Goal: Task Accomplishment & Management: Manage account settings

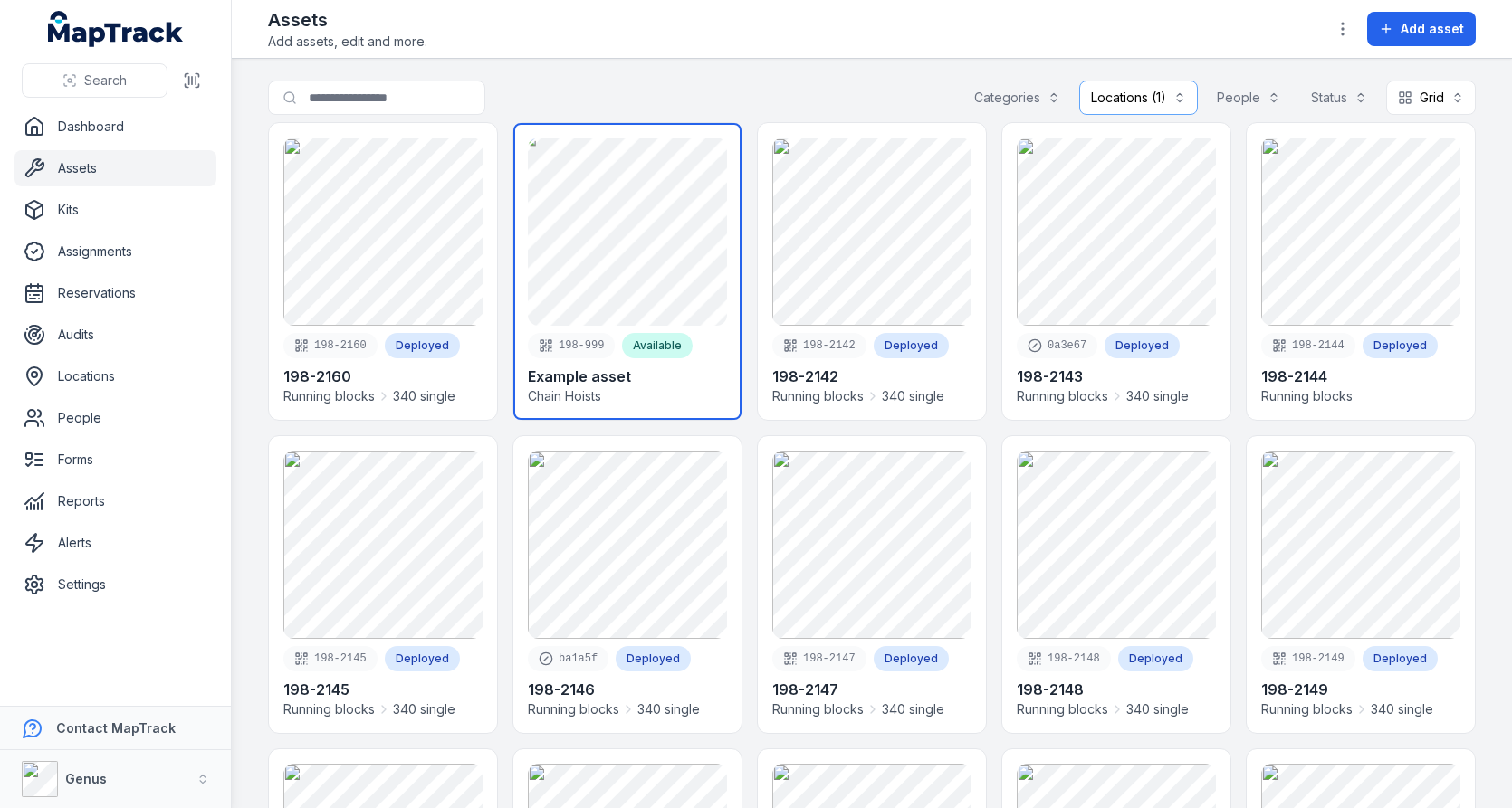
click at [660, 257] on link at bounding box center [627, 272] width 228 height 296
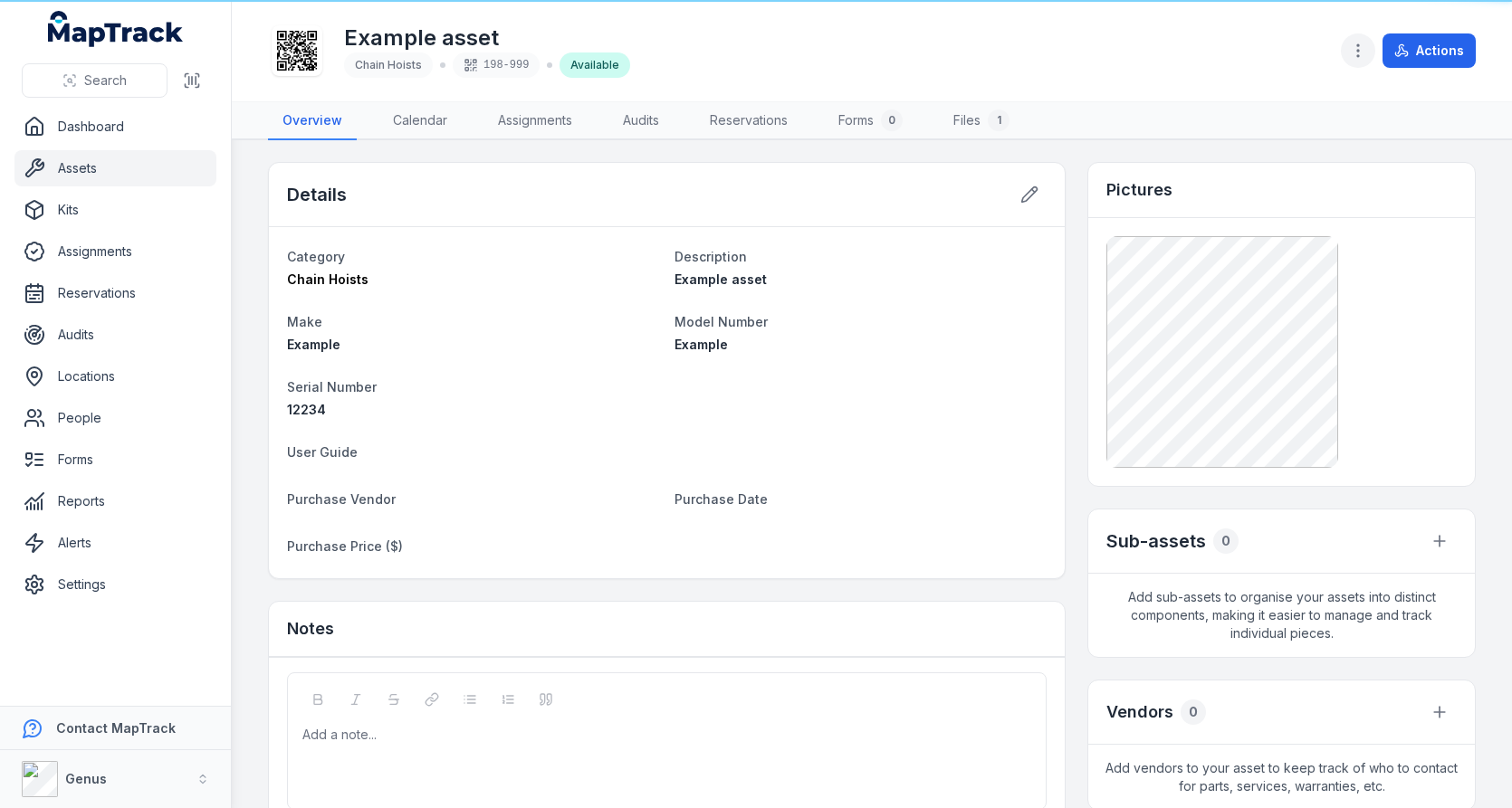
click at [1349, 40] on button "button" at bounding box center [1358, 50] width 35 height 35
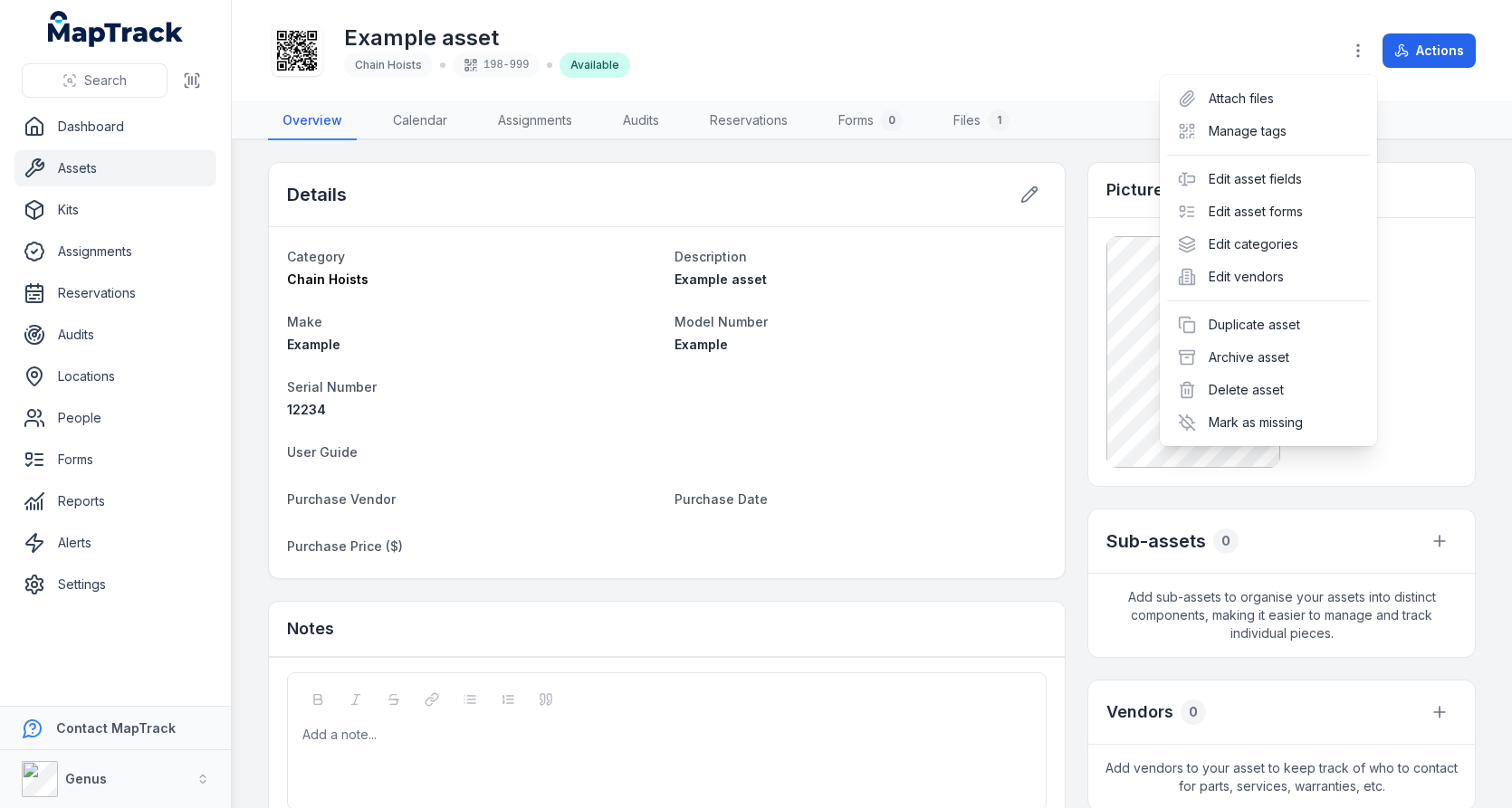
click at [1047, 83] on div "Example asset Chain Hoists 198-999 Available Actions" at bounding box center [872, 50] width 1208 height 87
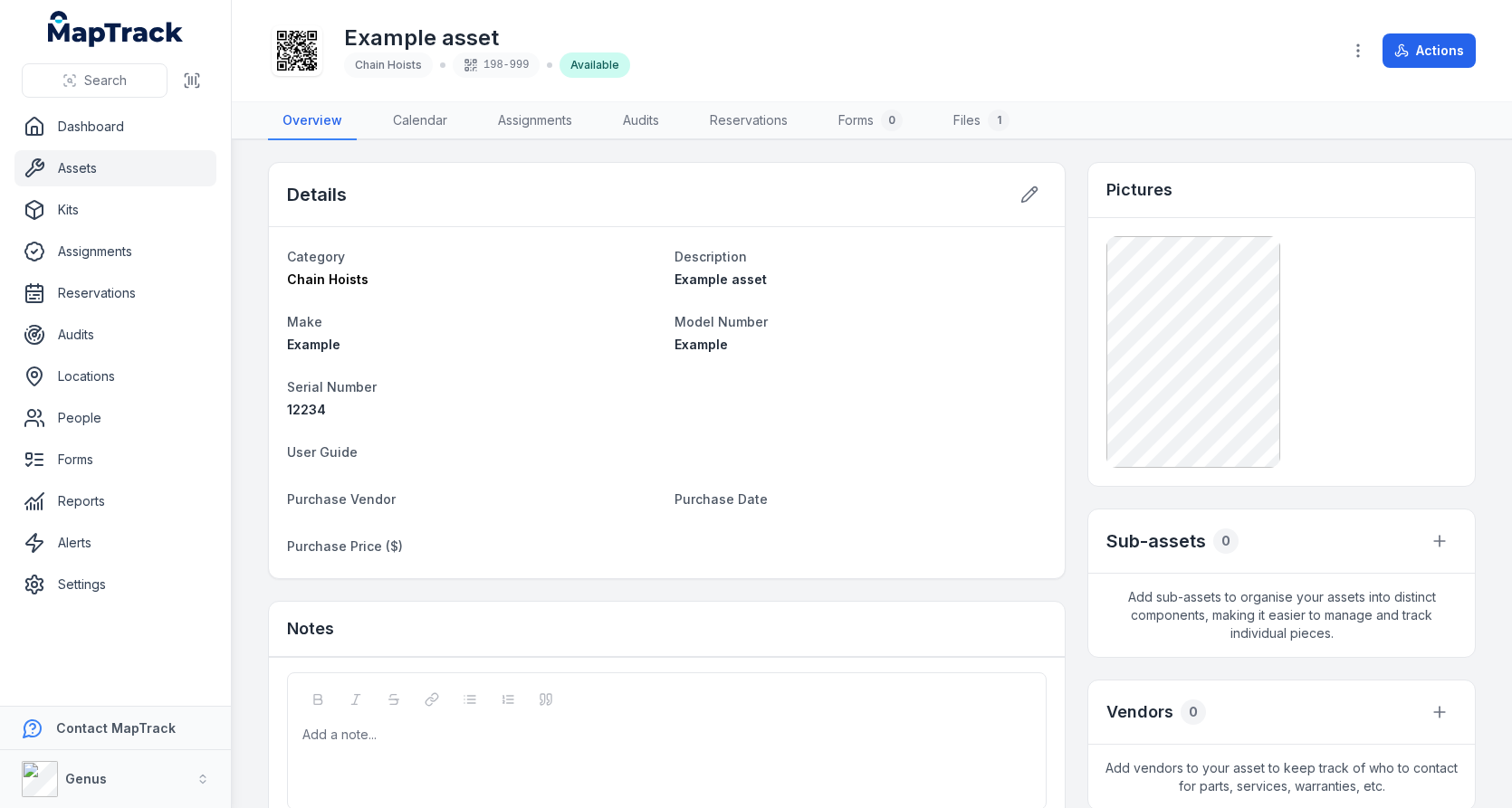
click at [1377, 48] on div "Actions" at bounding box center [1408, 50] width 134 height 35
click at [1365, 48] on icon "button" at bounding box center [1358, 50] width 18 height 18
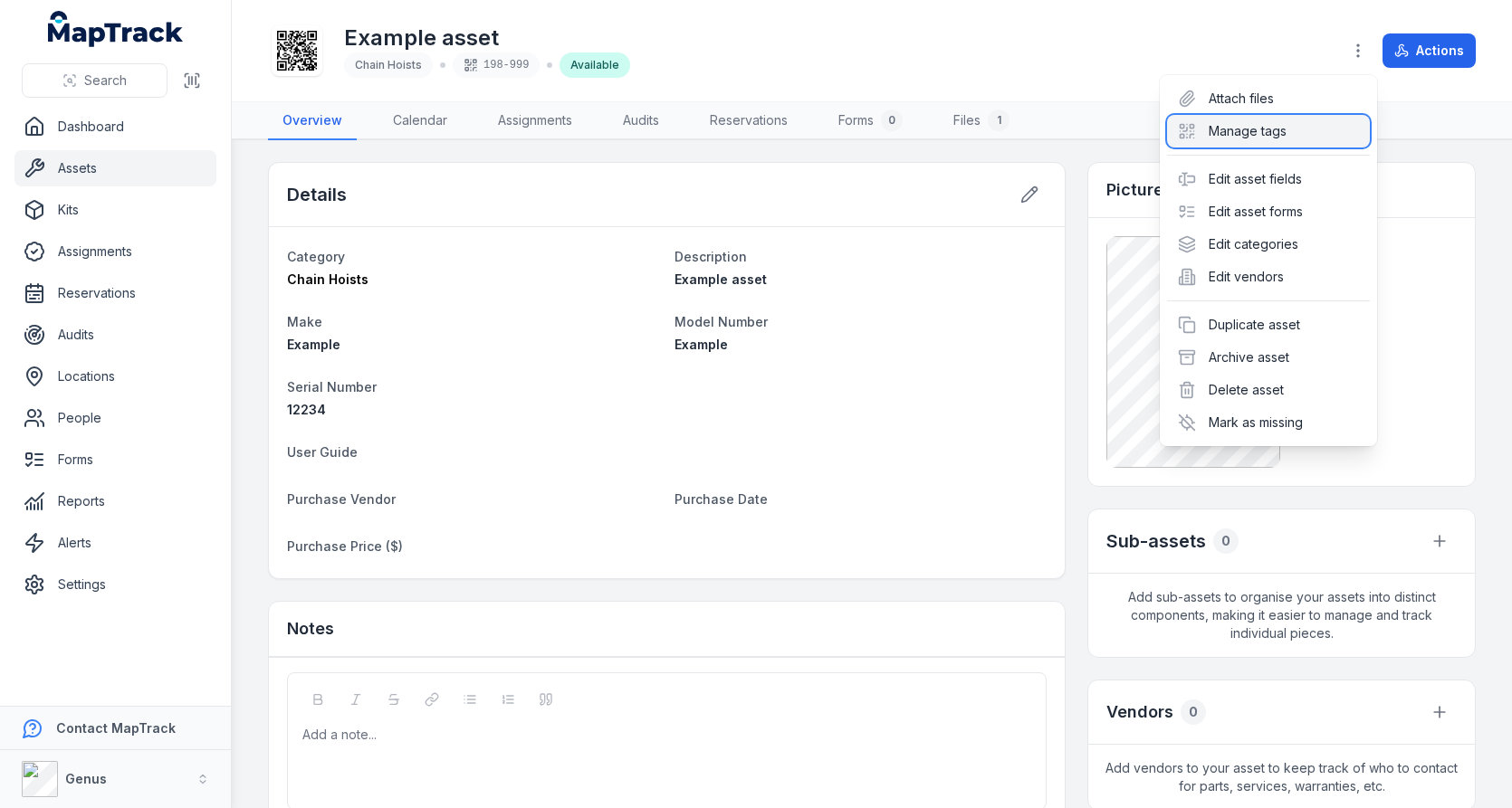
click at [1258, 139] on div "Manage tags" at bounding box center [1268, 130] width 203 height 33
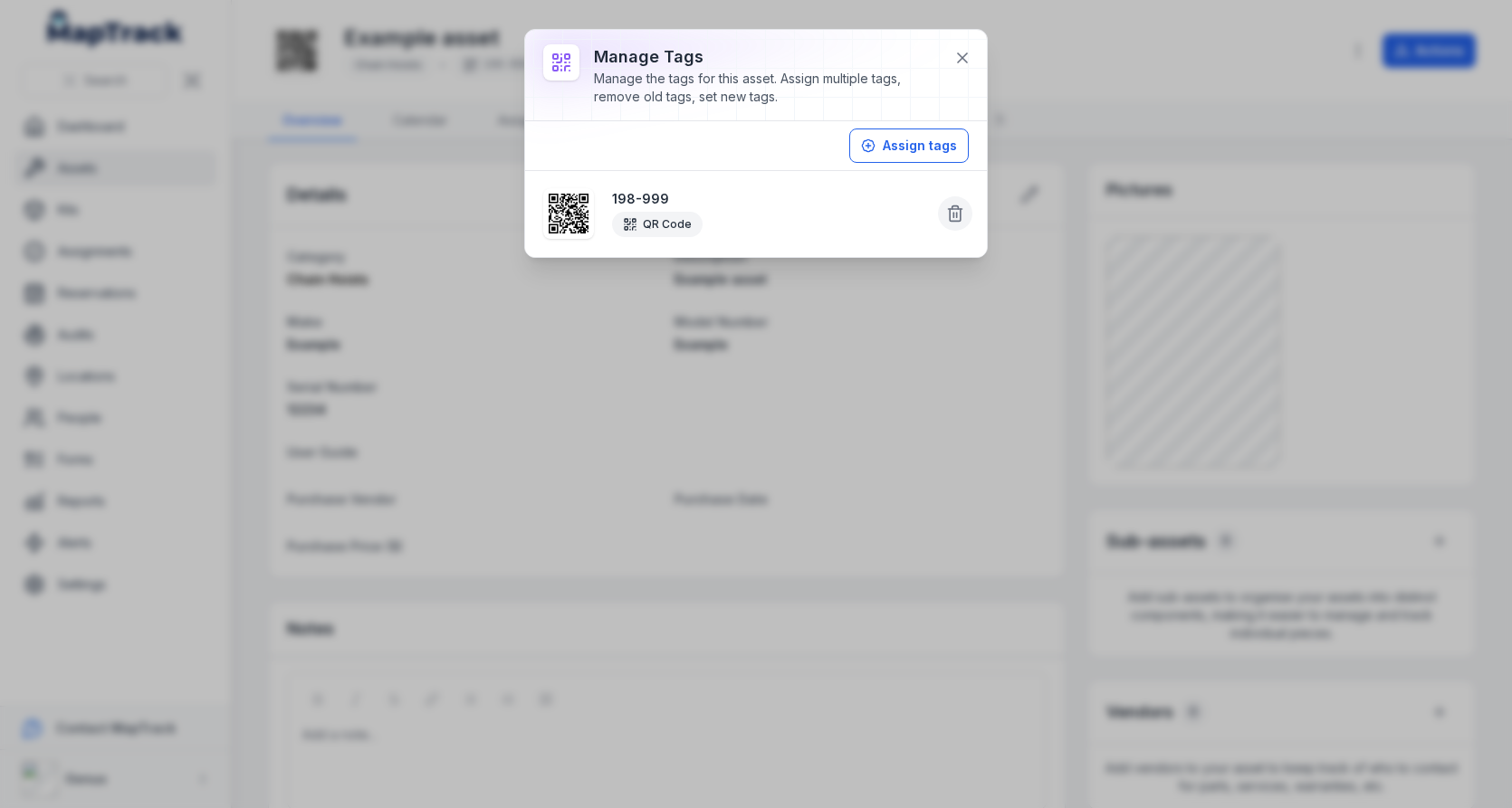
click at [966, 213] on button at bounding box center [955, 213] width 35 height 35
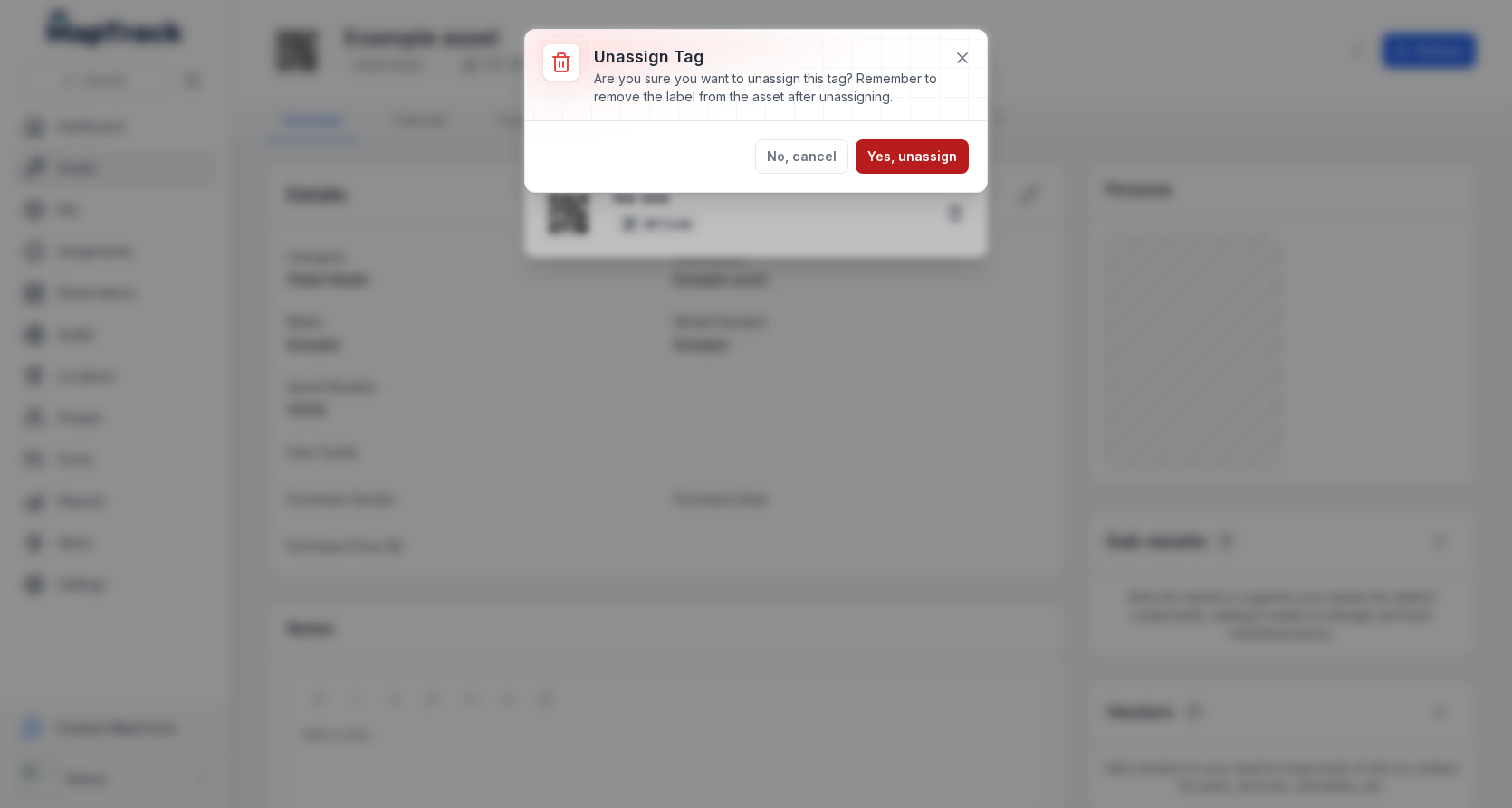
click at [936, 161] on button "Yes, unassign" at bounding box center [912, 156] width 113 height 35
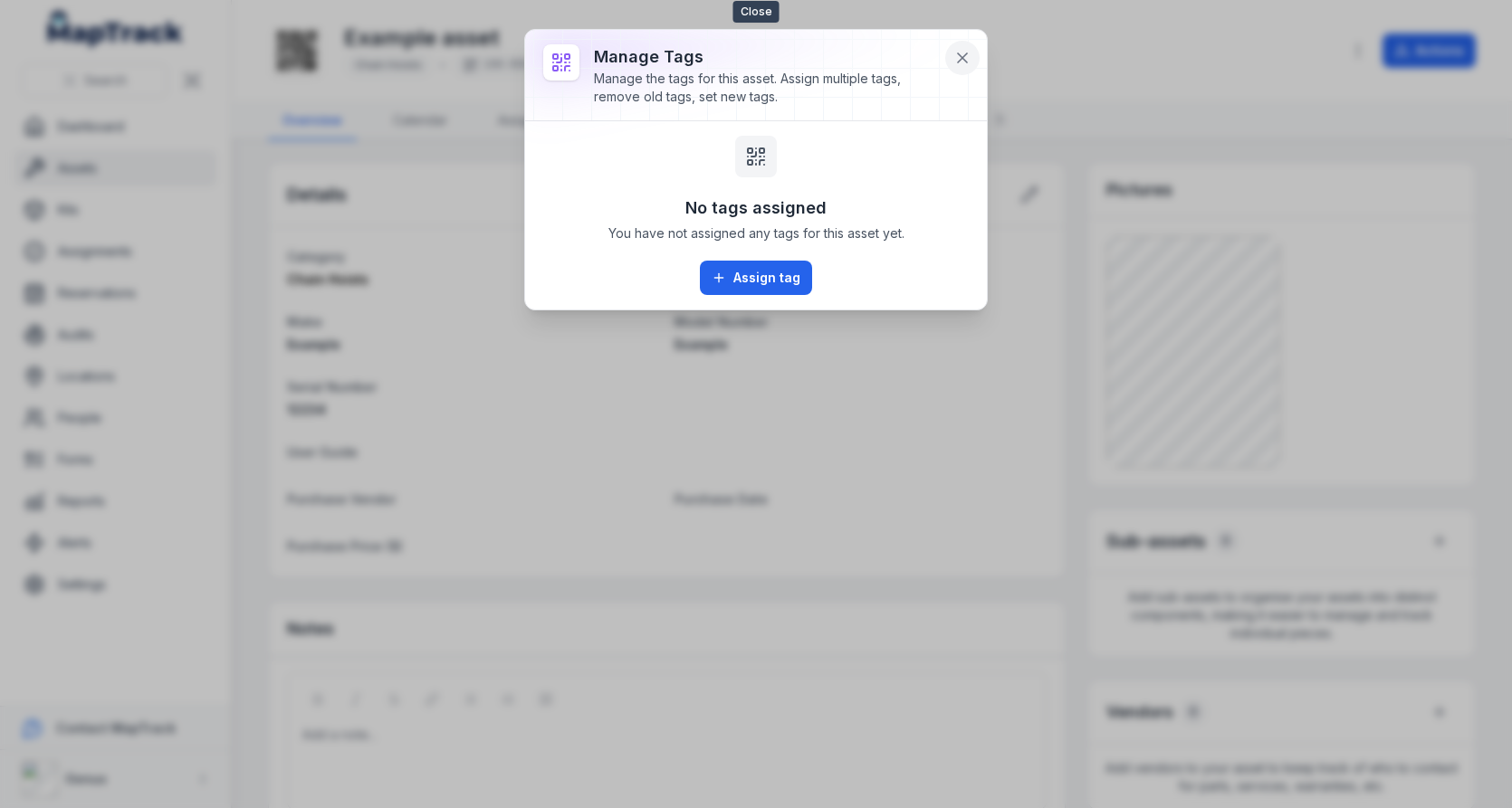
click at [960, 59] on icon at bounding box center [962, 57] width 9 height 9
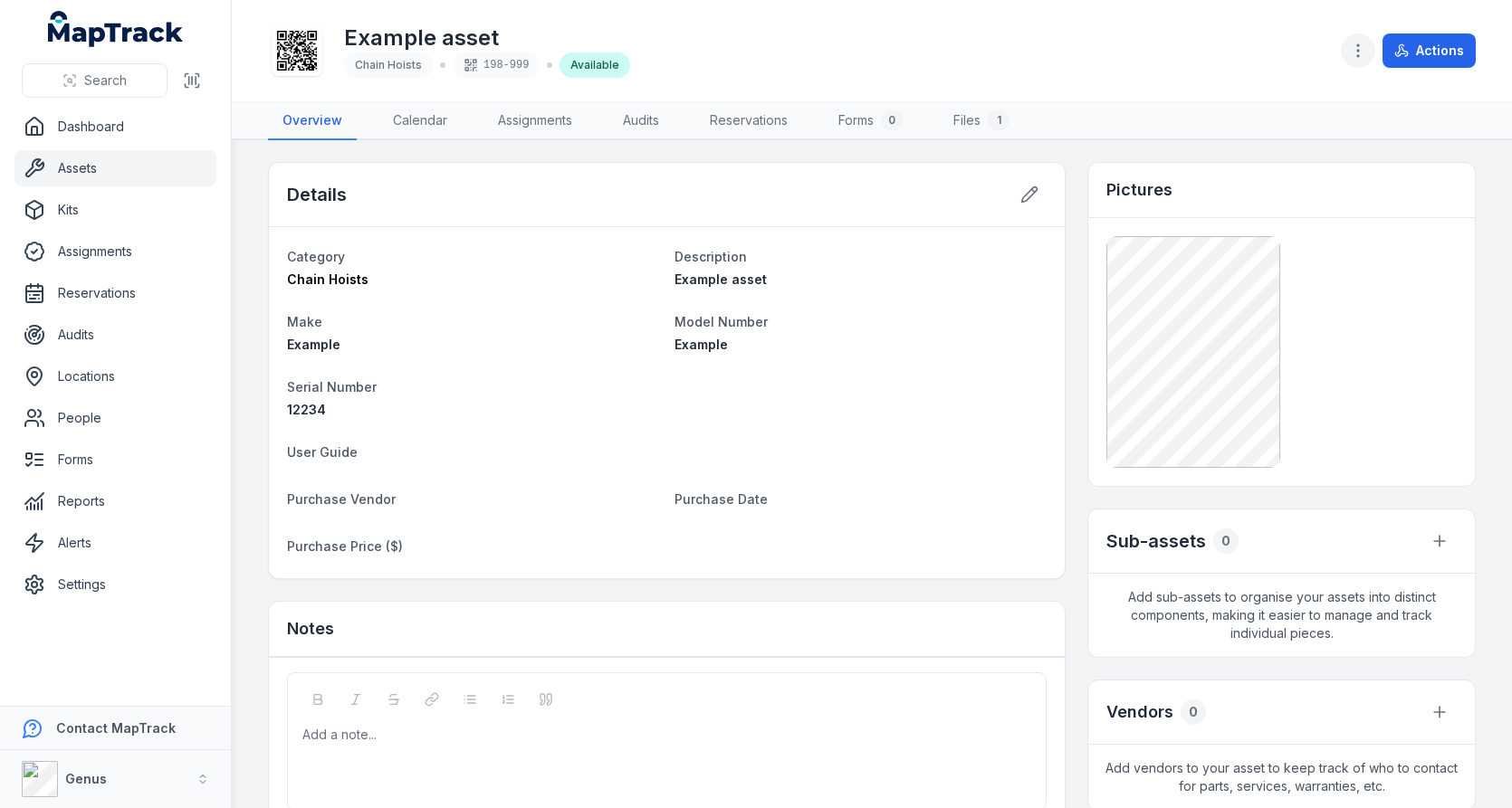
click at [1367, 47] on icon "button" at bounding box center [1358, 50] width 18 height 18
